Goal: Use online tool/utility: Utilize a website feature to perform a specific function

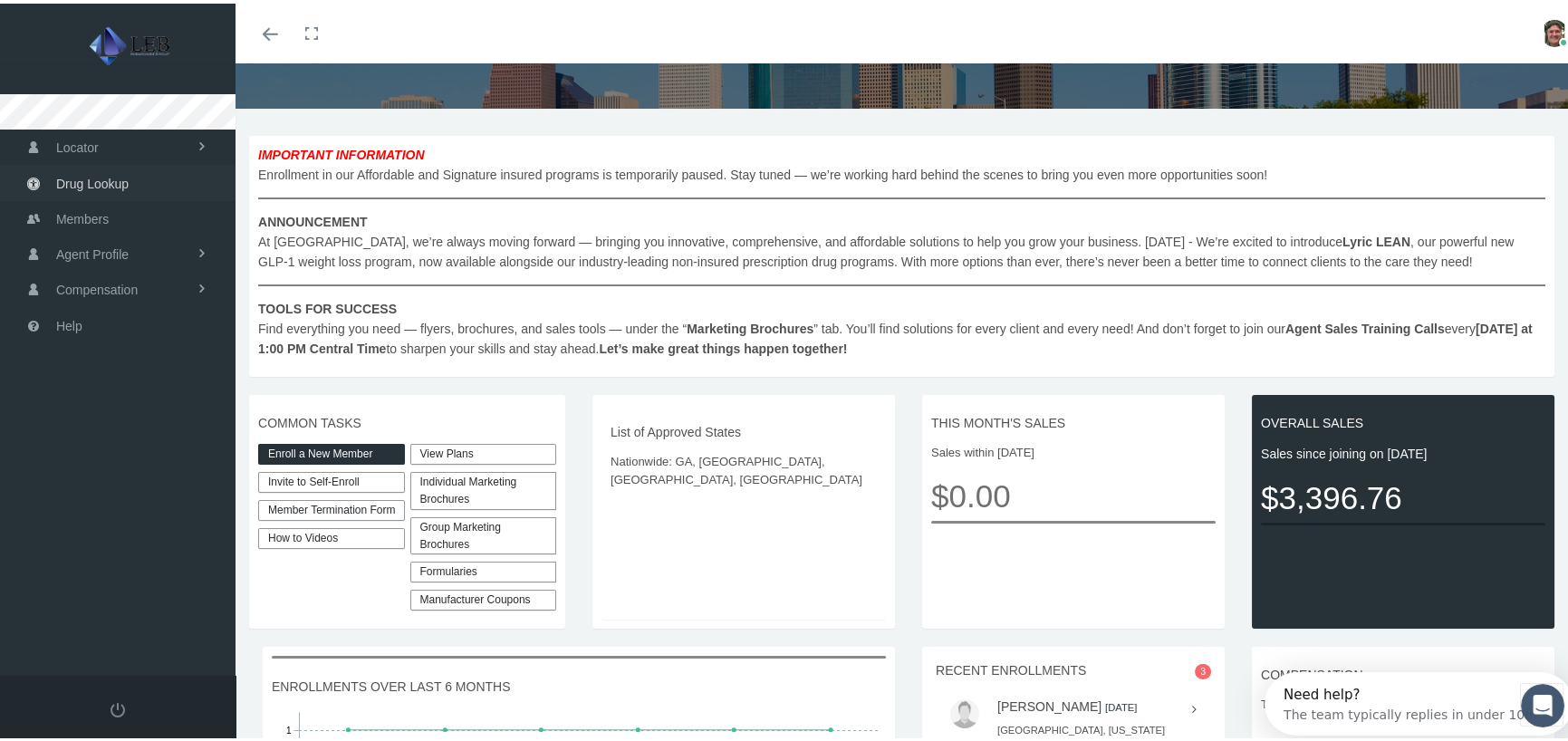
click at [122, 177] on span "Drug Lookup" at bounding box center [92, 180] width 72 height 34
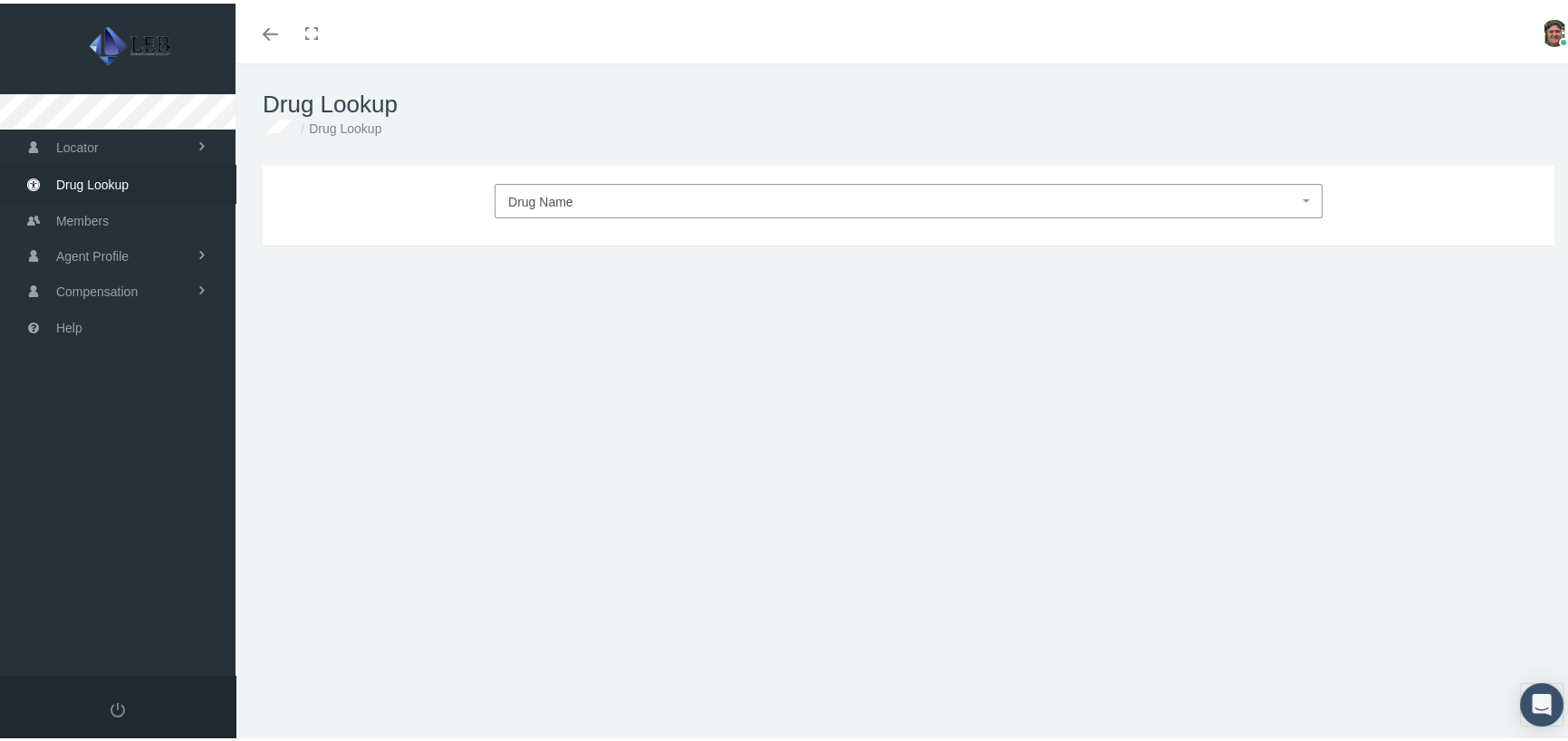
click at [596, 200] on span "Drug Name" at bounding box center [903, 198] width 789 height 23
type input "linze"
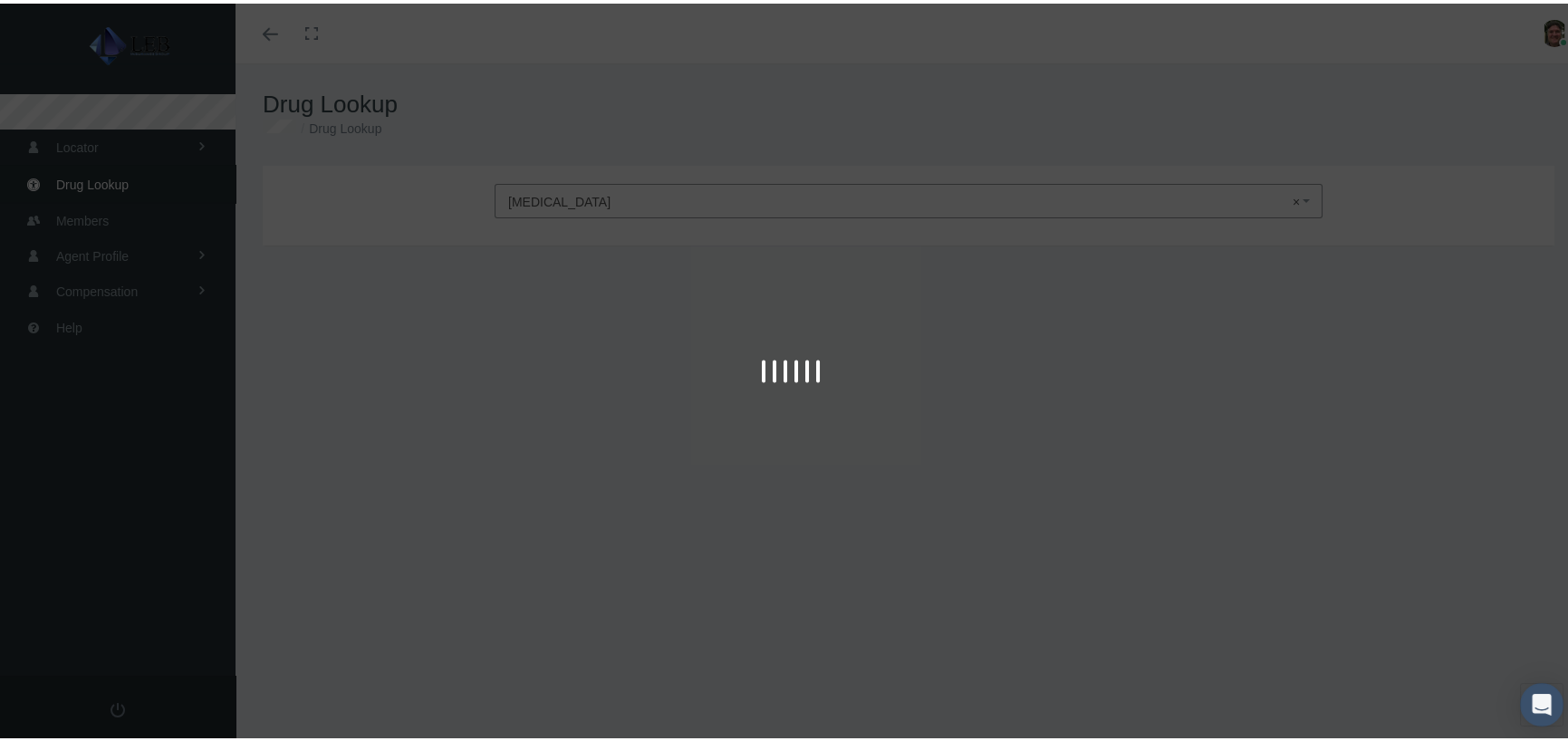
select select "[MEDICAL_DATA]"
type input "30"
select select "Capsule"
select select "145 MCG"
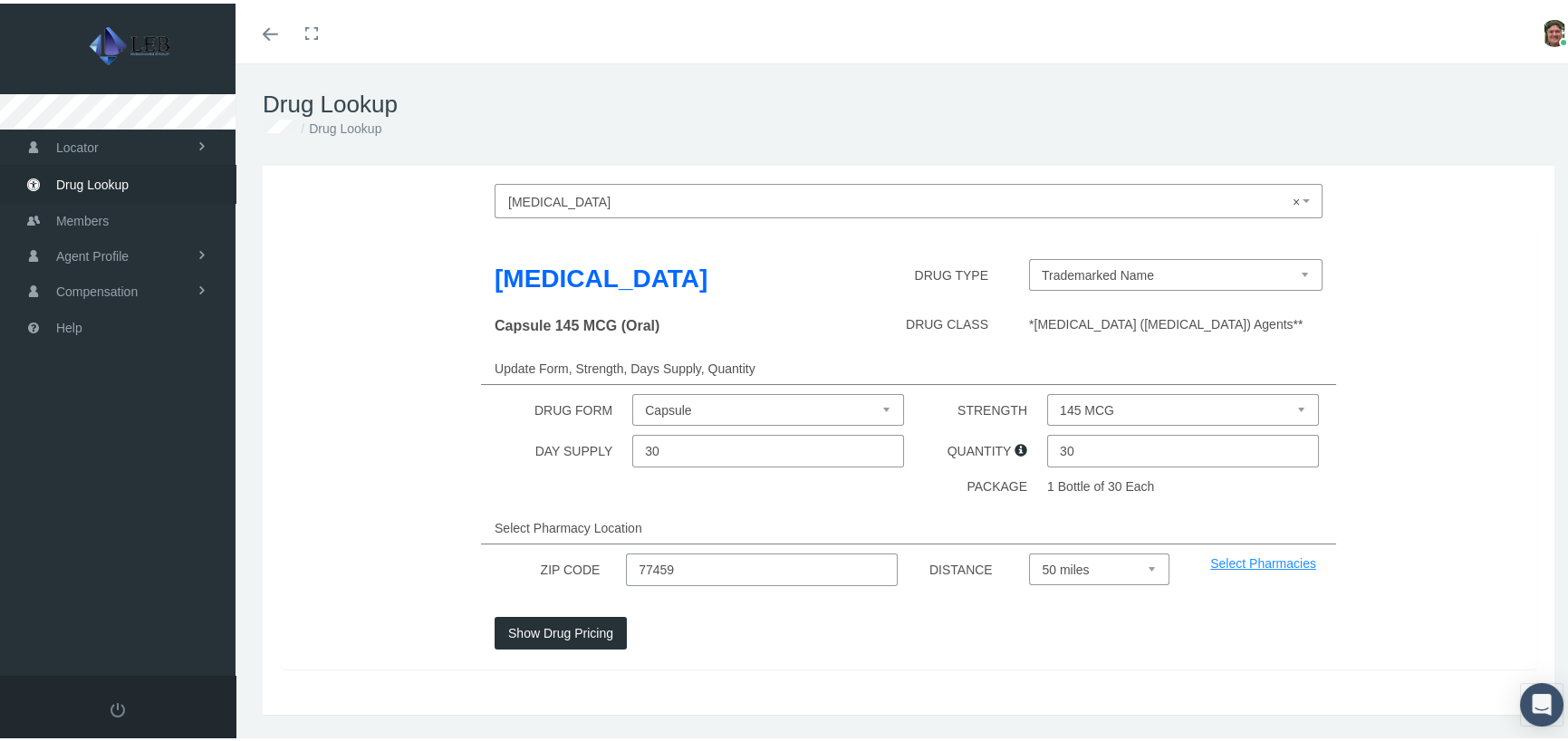
scroll to position [43, 0]
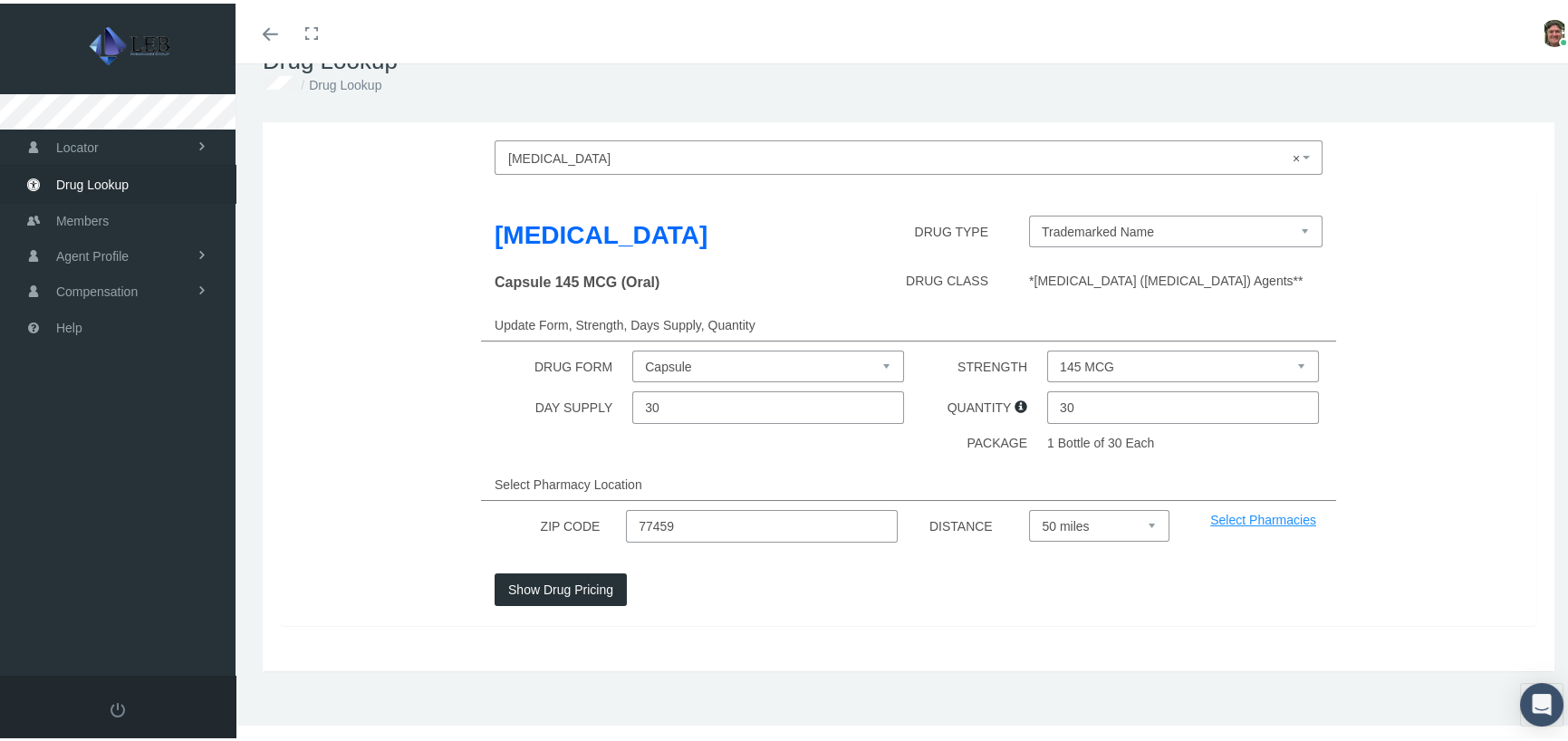
click at [598, 588] on button "Show Drug Pricing" at bounding box center [560, 586] width 132 height 32
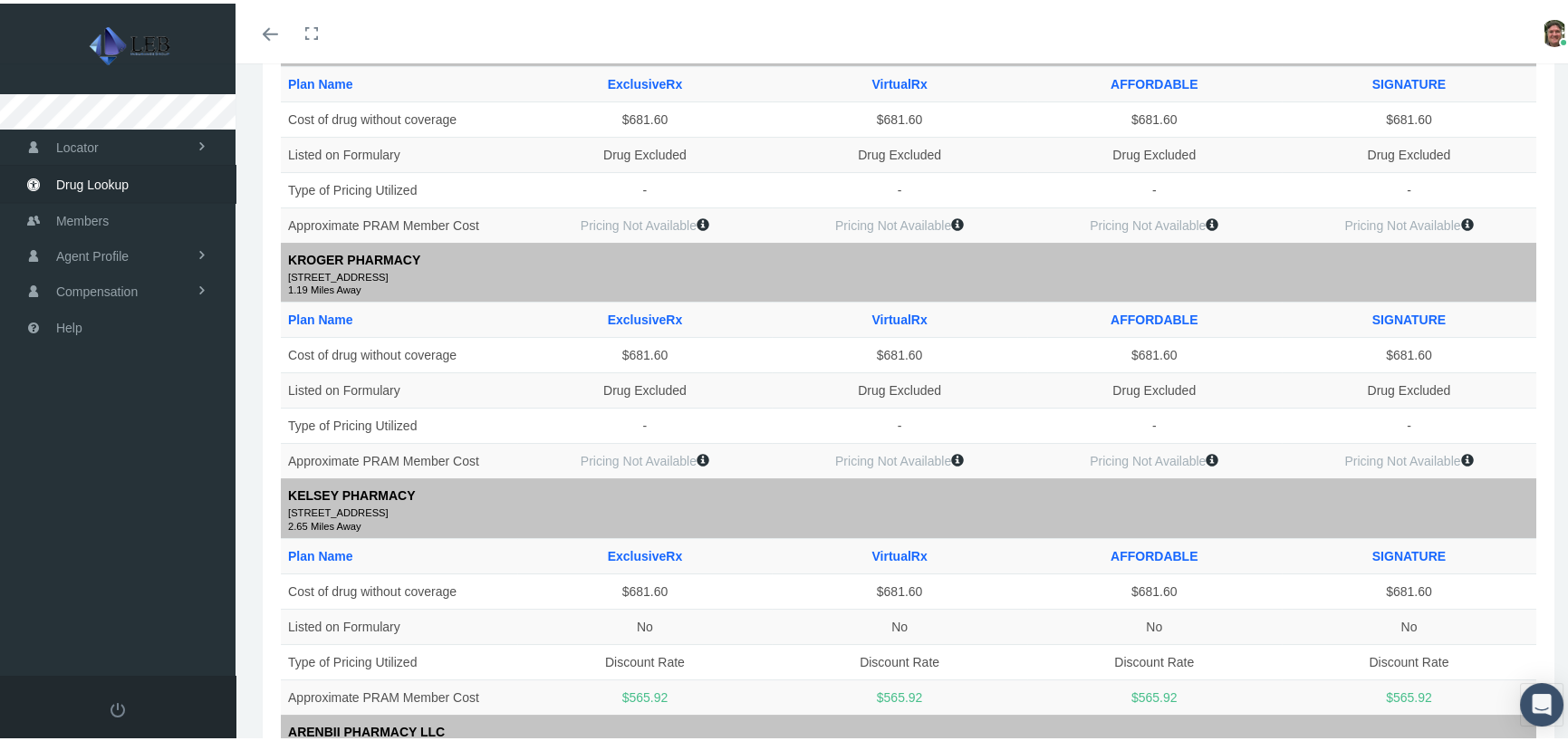
scroll to position [0, 0]
